Goal: Connect with others: Connect with others

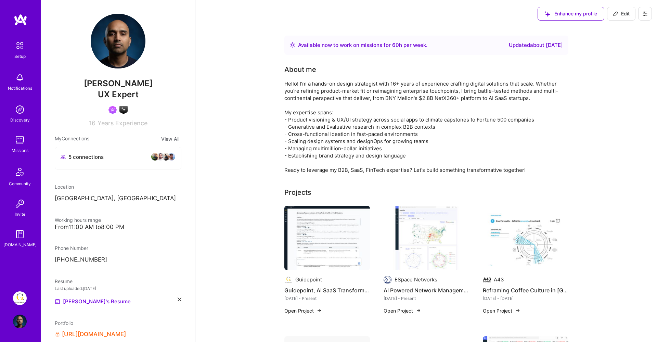
click at [26, 115] on img at bounding box center [20, 110] width 14 height 14
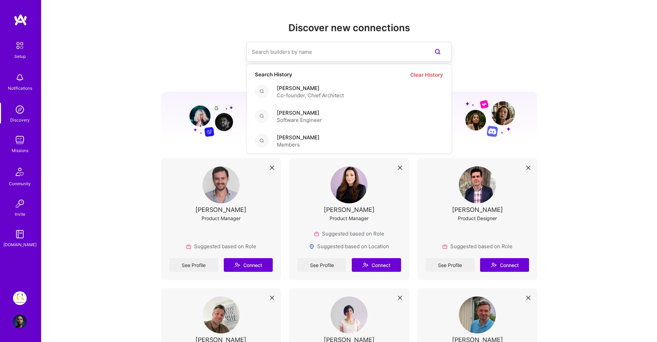
click at [309, 55] on input at bounding box center [335, 51] width 167 height 17
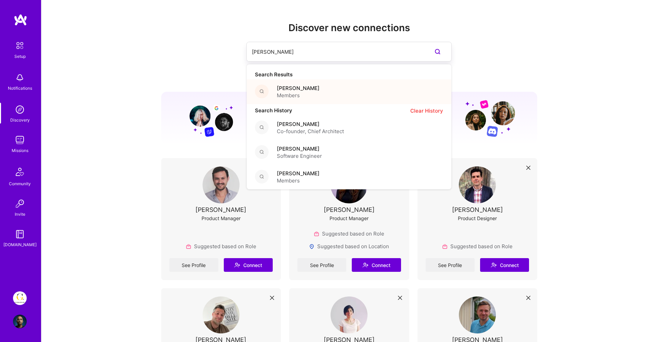
type input "[PERSON_NAME]"
click at [307, 90] on span "[PERSON_NAME]" at bounding box center [298, 88] width 43 height 7
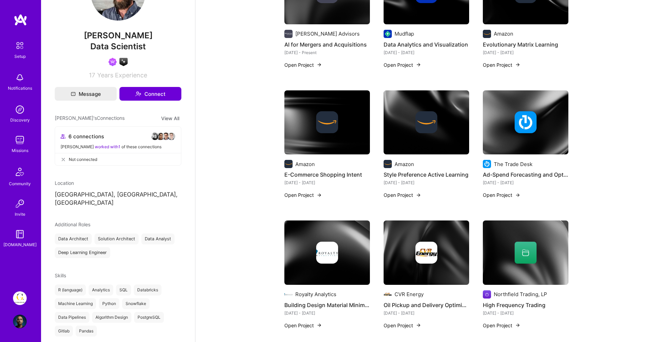
scroll to position [158, 0]
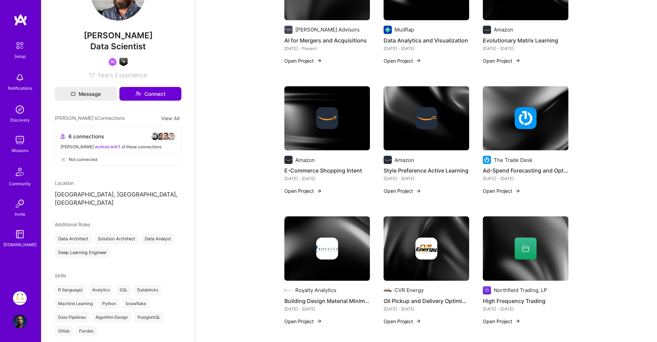
drag, startPoint x: 342, startPoint y: 134, endPoint x: 354, endPoint y: 131, distance: 12.0
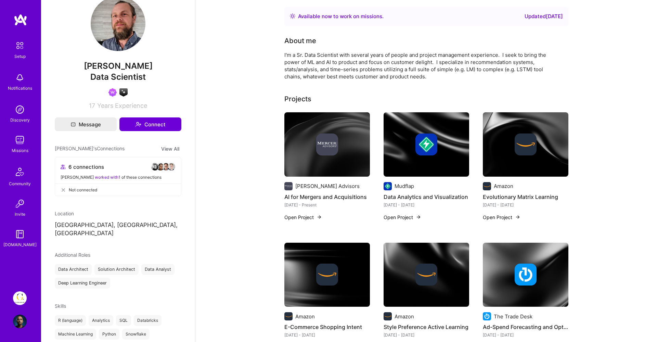
scroll to position [0, 0]
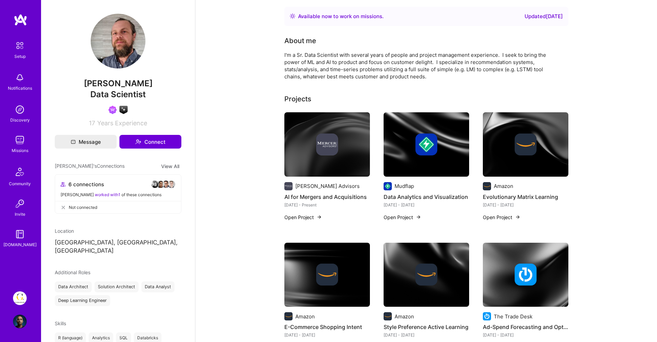
click at [169, 166] on button "View All" at bounding box center [170, 166] width 22 height 8
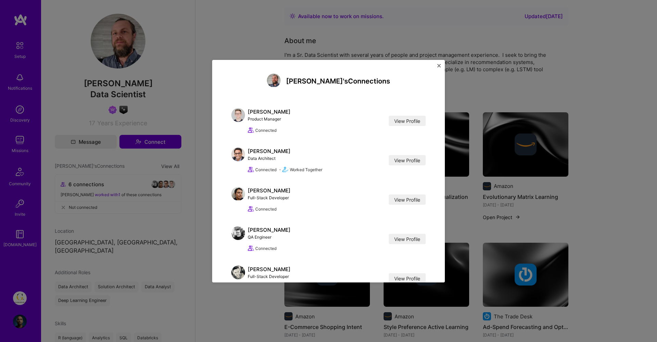
click at [440, 67] on img "Close" at bounding box center [439, 65] width 3 height 3
